Goal: Find contact information: Find contact information

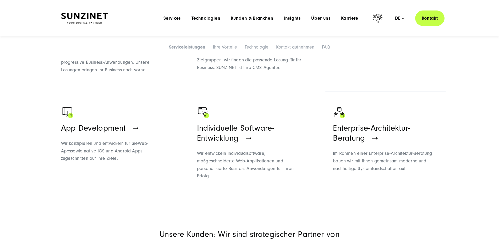
scroll to position [367, 0]
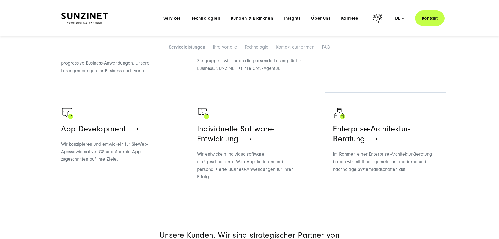
click at [365, 27] on span "UX und UI Design" at bounding box center [364, 22] width 63 height 9
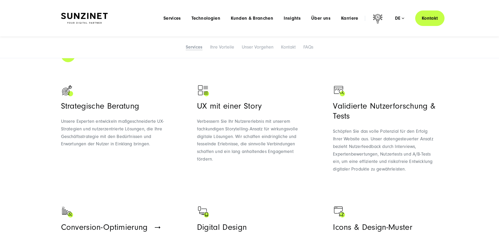
scroll to position [340, 0]
click at [270, 49] on link "Unser Vorgehen" at bounding box center [258, 46] width 32 height 5
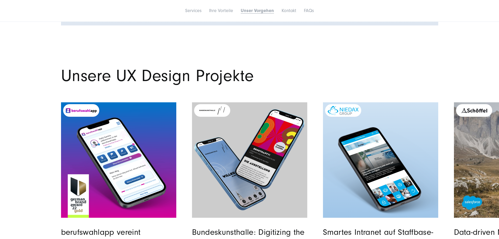
scroll to position [1758, 0]
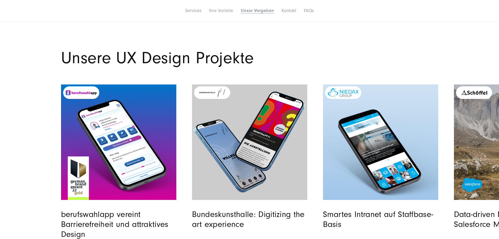
drag, startPoint x: 219, startPoint y: 119, endPoint x: 287, endPoint y: 122, distance: 68.7
drag, startPoint x: 313, startPoint y: 121, endPoint x: 194, endPoint y: 136, distance: 120.4
drag, startPoint x: 145, startPoint y: 192, endPoint x: 181, endPoint y: 207, distance: 39.2
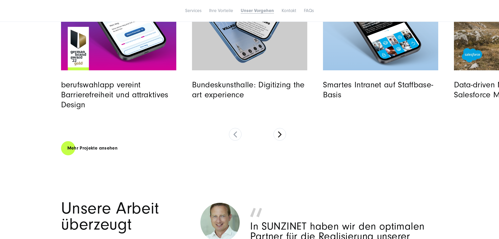
scroll to position [1915, 0]
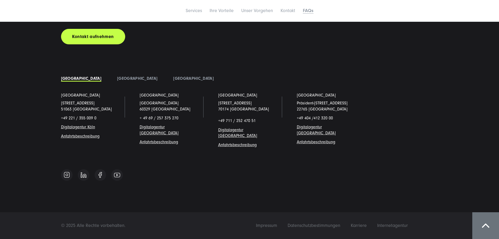
scroll to position [3015, 0]
click at [367, 226] on span "Karriere" at bounding box center [359, 224] width 16 height 5
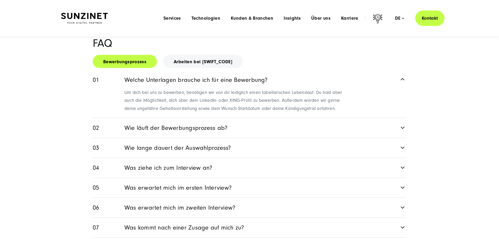
scroll to position [651, 0]
click at [184, 68] on link "Arbeiten bei [SWIFT_CODE]" at bounding box center [203, 61] width 80 height 13
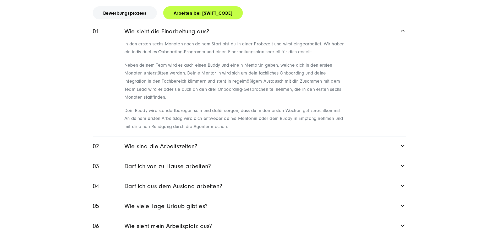
scroll to position [704, 0]
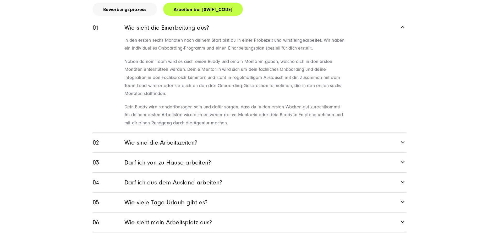
click at [172, 152] on link "Wie sind die Arbeitszeiten?" at bounding box center [249, 143] width 313 height 20
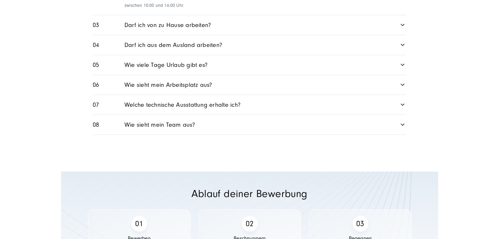
click at [184, 114] on link "Welche technische Ausstattung erhalte ich?" at bounding box center [249, 105] width 313 height 20
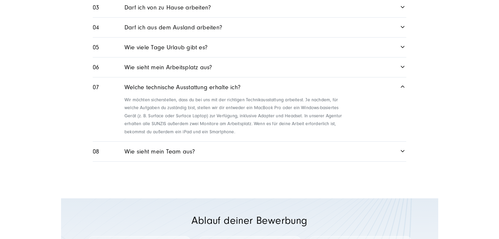
scroll to position [772, 0]
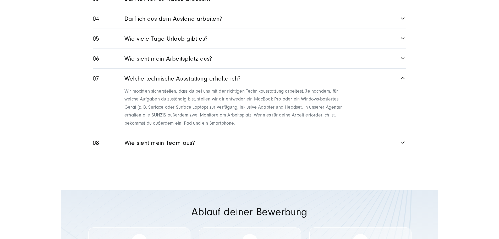
click at [218, 152] on link "Wie sieht mein Team aus?" at bounding box center [249, 143] width 313 height 20
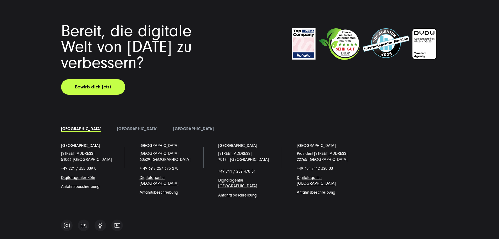
scroll to position [1270, 0]
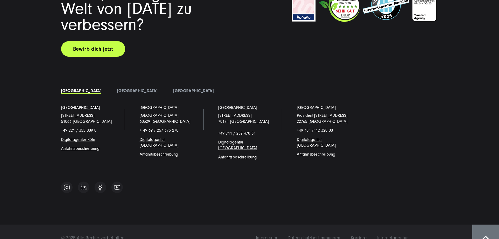
click at [107, 57] on link "Bewirb dich jetzt" at bounding box center [93, 48] width 64 height 15
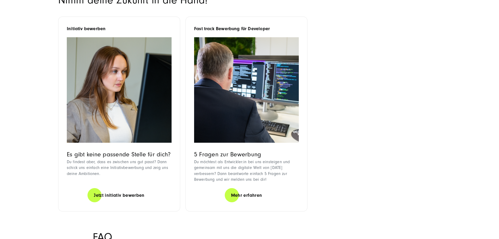
scroll to position [471, 0]
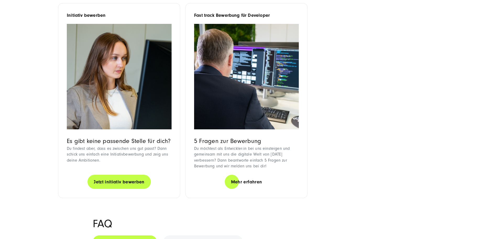
click at [97, 189] on link "Jetzt initiativ bewerben" at bounding box center [118, 181] width 63 height 15
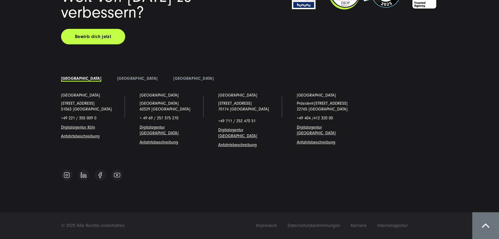
scroll to position [1332, 0]
click at [149, 130] on span "Digitalagentur [GEOGRAPHIC_DATA]" at bounding box center [159, 130] width 39 height 10
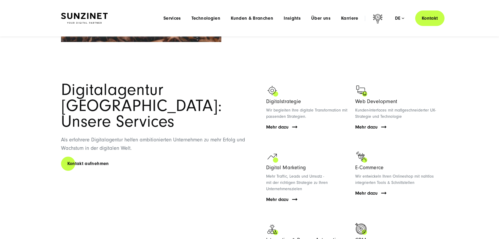
scroll to position [655, 0]
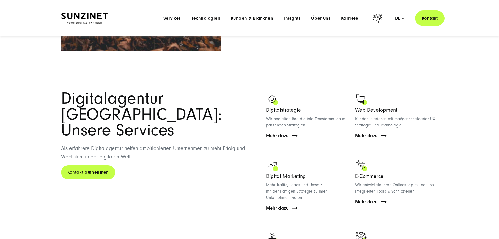
click at [95, 164] on link "Kontakt aufnehmen" at bounding box center [88, 171] width 54 height 15
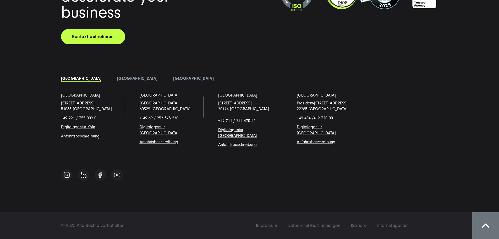
scroll to position [864, 0]
click at [106, 44] on link "Kontakt aufnehmen" at bounding box center [93, 36] width 64 height 15
click at [367, 227] on span "Karriere" at bounding box center [359, 224] width 16 height 5
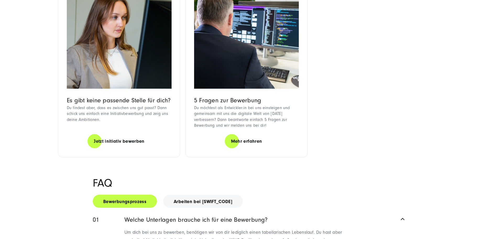
scroll to position [602, 0]
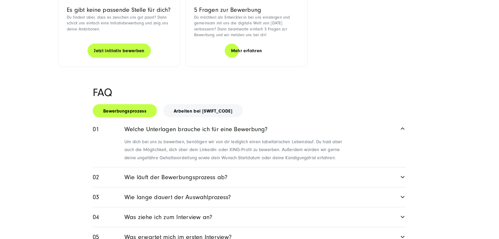
click at [122, 58] on link "Jetzt initiativ bewerben" at bounding box center [118, 50] width 63 height 15
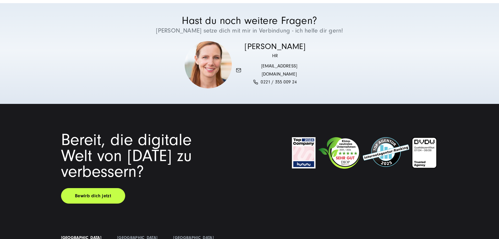
scroll to position [1099, 0]
drag, startPoint x: 303, startPoint y: 114, endPoint x: 256, endPoint y: 117, distance: 47.0
click at [256, 87] on div "Bettina Schmitz HR people@sunzinet.com 0221 / 355 009 24" at bounding box center [275, 64] width 79 height 45
copy link "people@sunzinet.com"
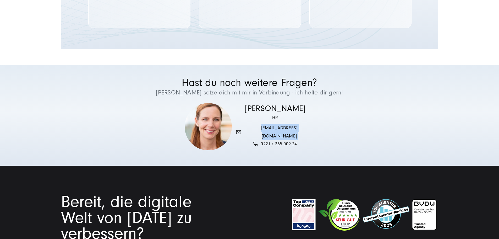
scroll to position [1040, 0]
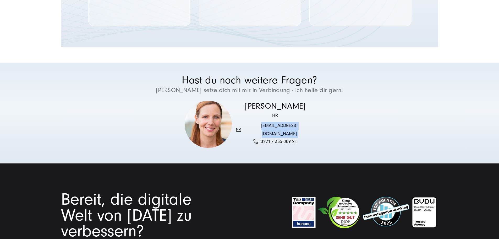
click at [323, 147] on div "Hast du noch weitere Fragen? Dann setze dich mit mir in Verbindung - ich helfe …" at bounding box center [250, 111] width 398 height 72
drag, startPoint x: 303, startPoint y: 173, endPoint x: 258, endPoint y: 174, distance: 45.3
click at [258, 147] on div "Bettina Schmitz HR people@sunzinet.com 0221 / 355 009 24" at bounding box center [275, 124] width 79 height 45
copy link "people@sunzinet.com"
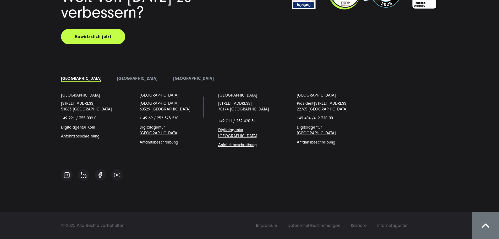
scroll to position [1332, 0]
click at [277, 225] on span "Impressum" at bounding box center [266, 224] width 21 height 5
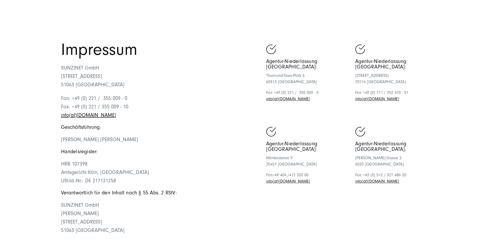
scroll to position [26, 0]
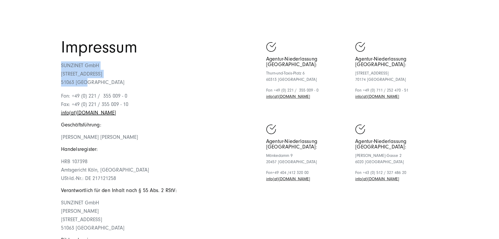
drag, startPoint x: 61, startPoint y: 97, endPoint x: 96, endPoint y: 121, distance: 42.4
click at [96, 86] on p "SUNZINET GmbH [STREET_ADDRESS]" at bounding box center [155, 73] width 189 height 25
copy p "SUNZINET GmbH [STREET_ADDRESS]"
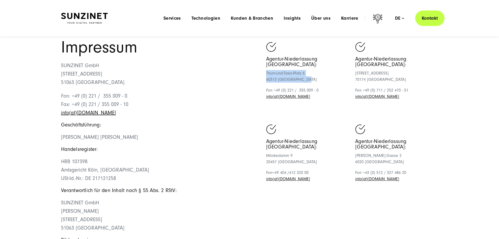
drag, startPoint x: 313, startPoint y: 106, endPoint x: 270, endPoint y: 98, distance: 43.9
click at [270, 98] on div "Impressum SUNZINET GmbH Schanzenstraße 23 51063 Köln Fon: +49 (0) 221 / 355 009…" at bounding box center [249, 150] width 377 height 222
copy p "Thurn-und-Taxis-Platz 6 60313 Frankfurt/Main"
